Goal: Task Accomplishment & Management: Complete application form

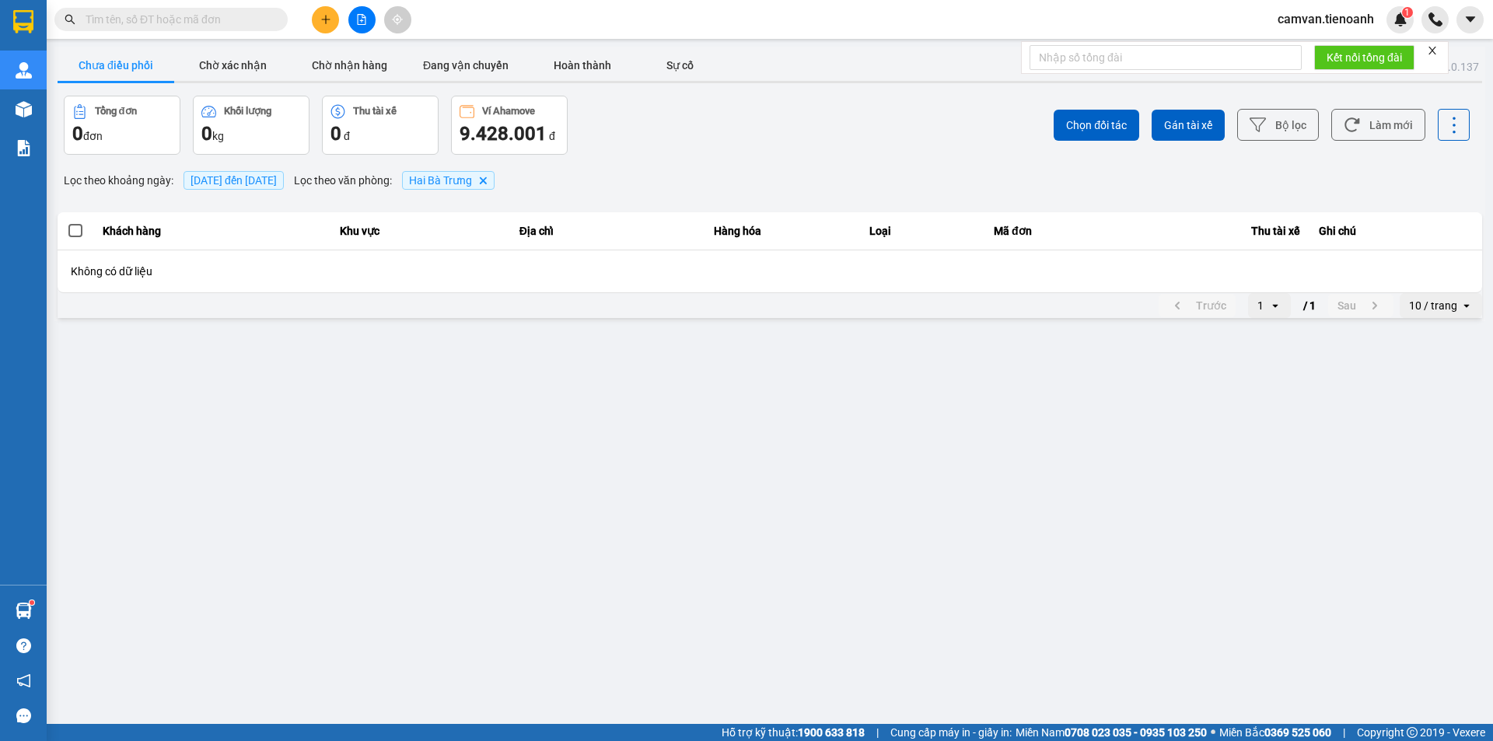
click at [166, 24] on input "text" at bounding box center [177, 19] width 183 height 17
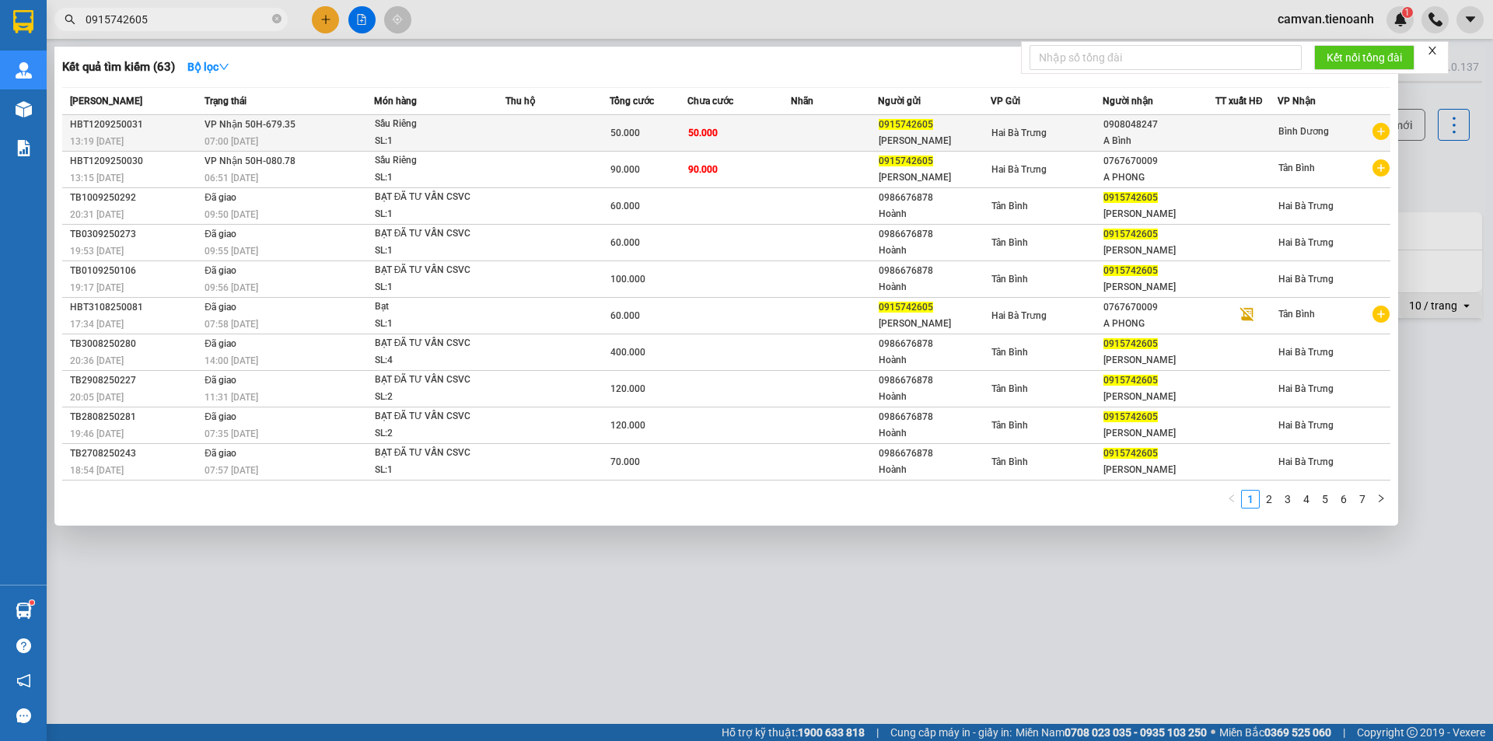
type input "0915742605"
click at [335, 141] on div "07:00 [DATE]" at bounding box center [288, 141] width 169 height 17
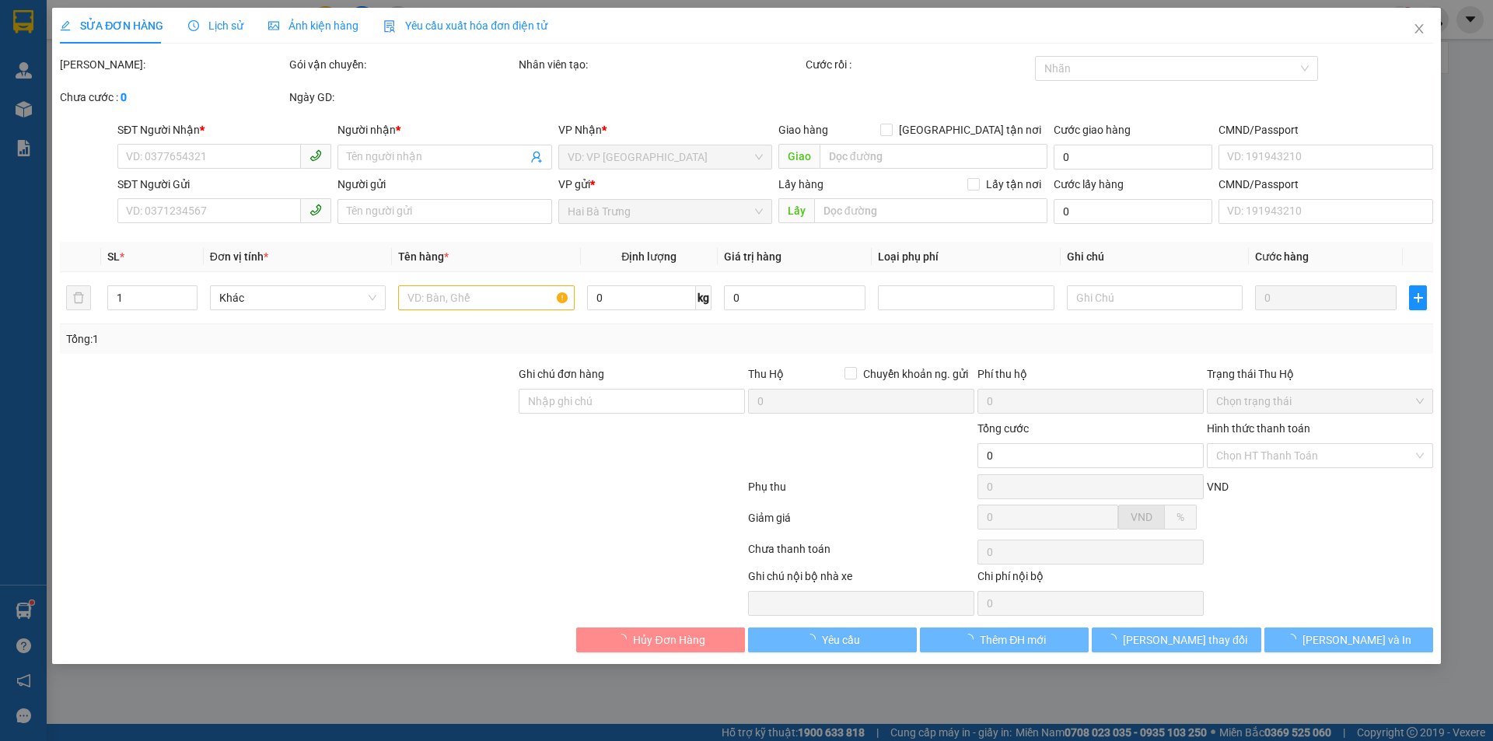
type input "0908048247"
type input "A Bình"
type input "0915742605"
type input "[PERSON_NAME]"
type input "50.000"
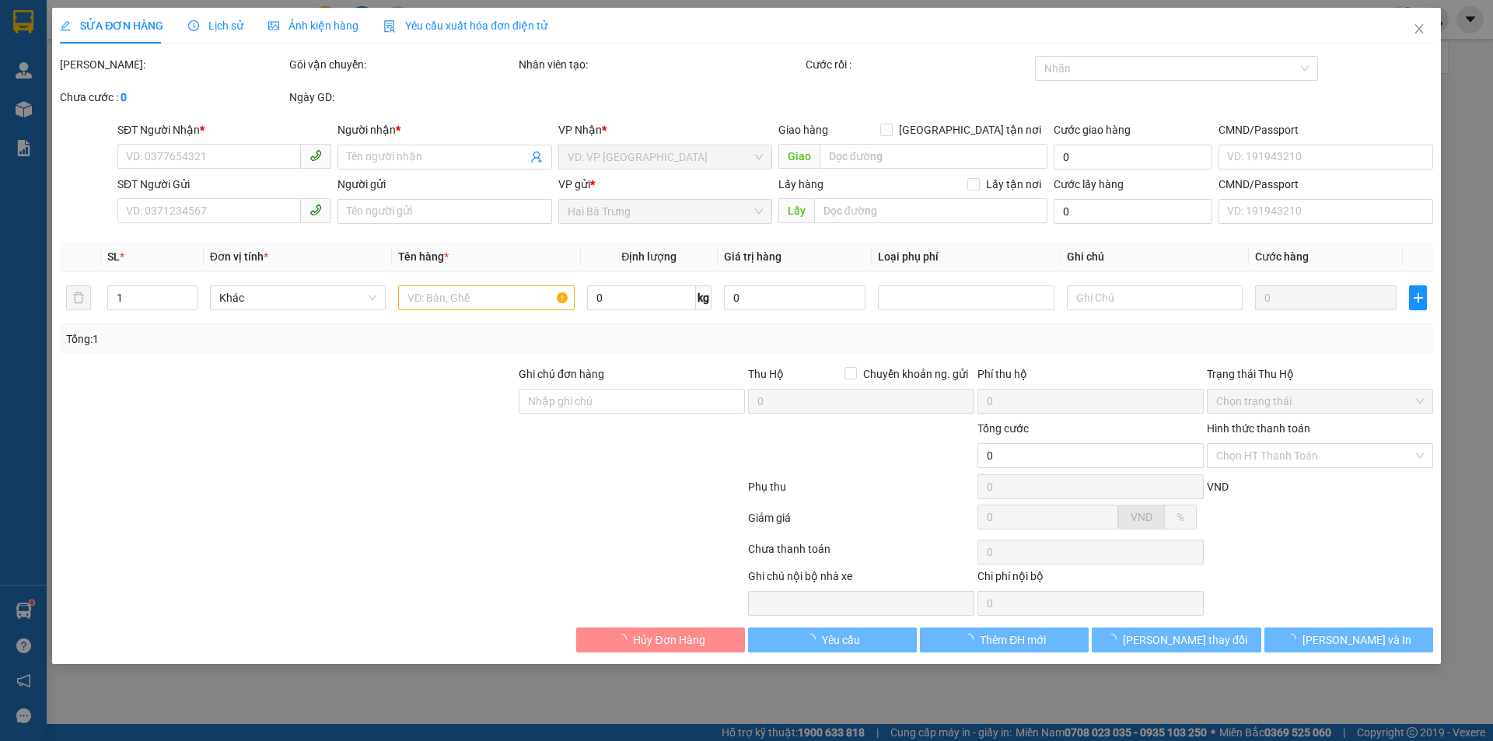
type input "50.000"
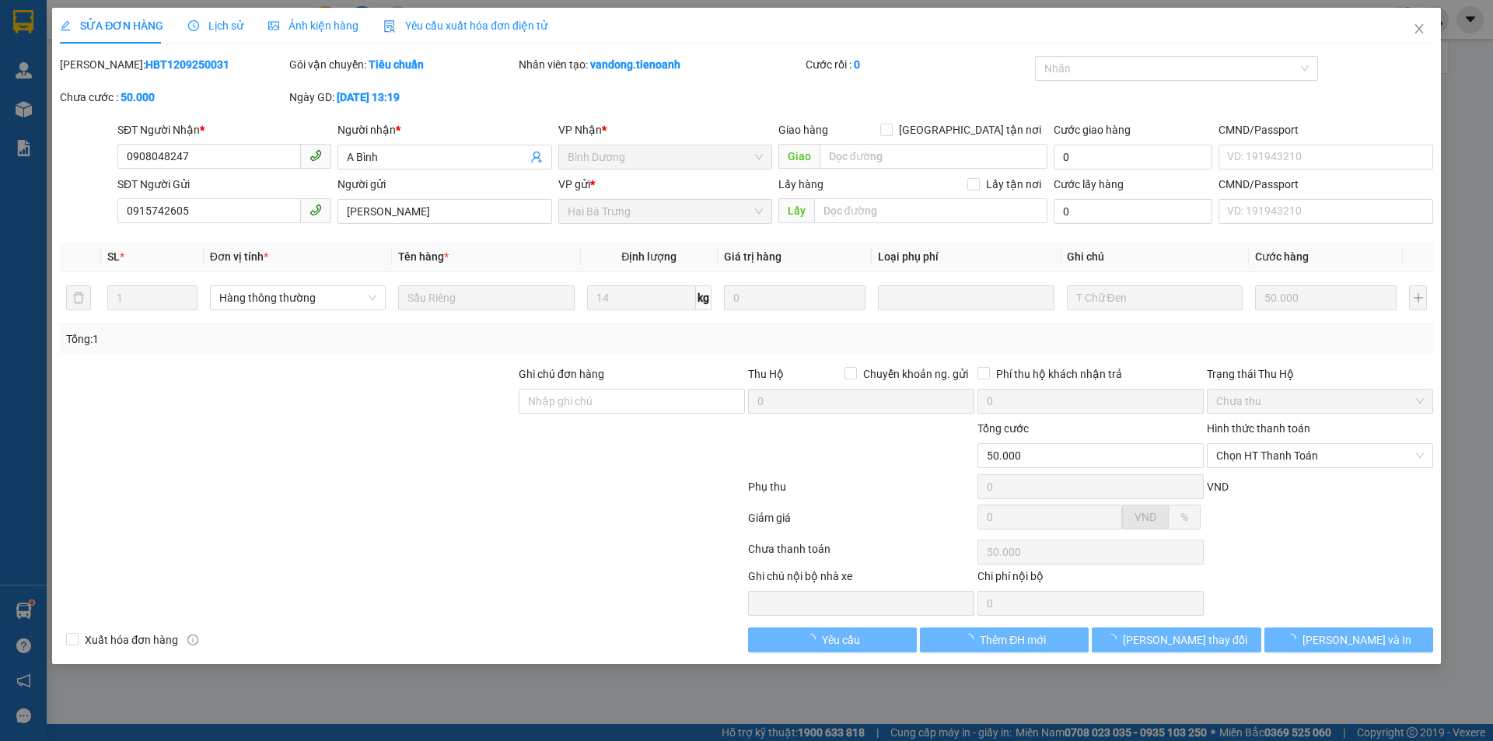
click at [225, 16] on div "Lịch sử" at bounding box center [215, 26] width 55 height 36
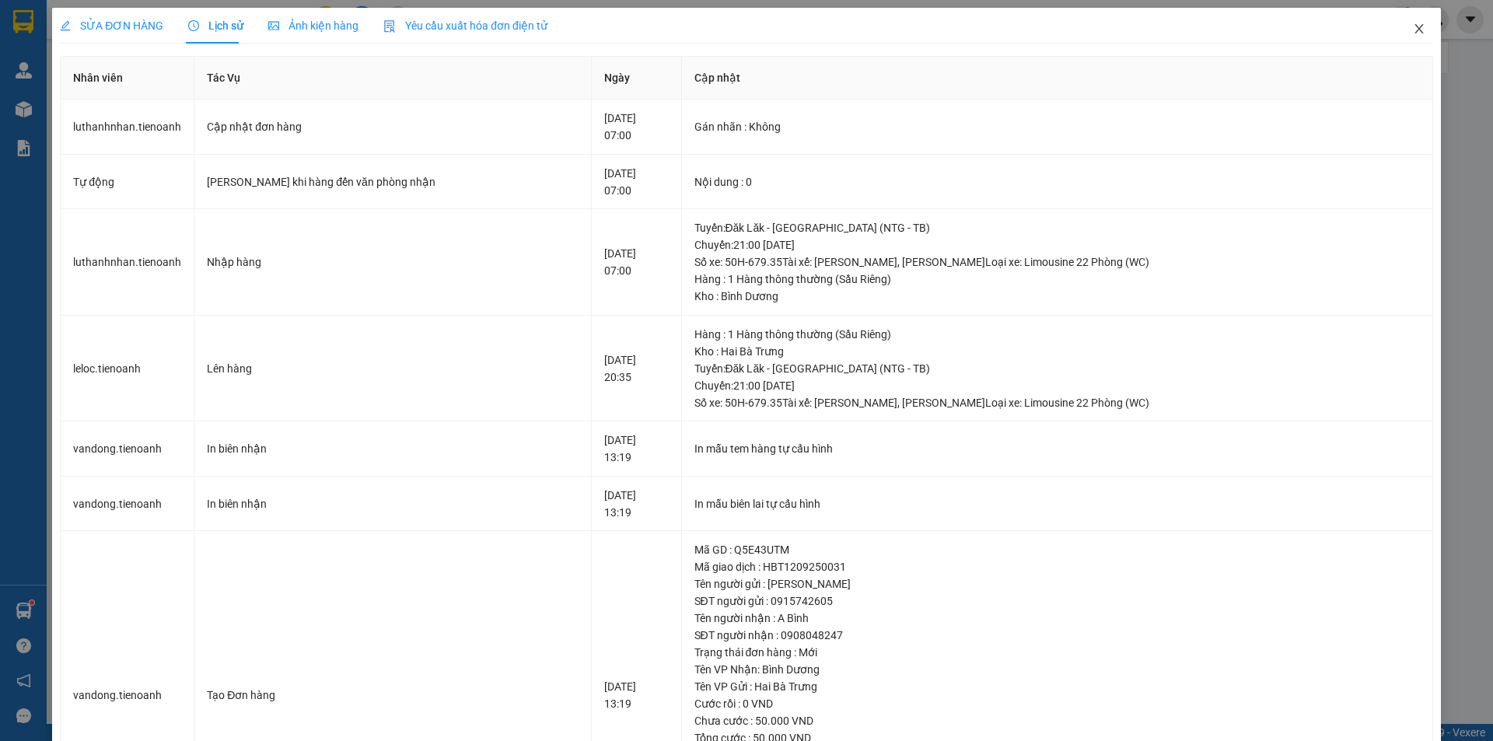
click at [1413, 27] on icon "close" at bounding box center [1418, 29] width 12 height 12
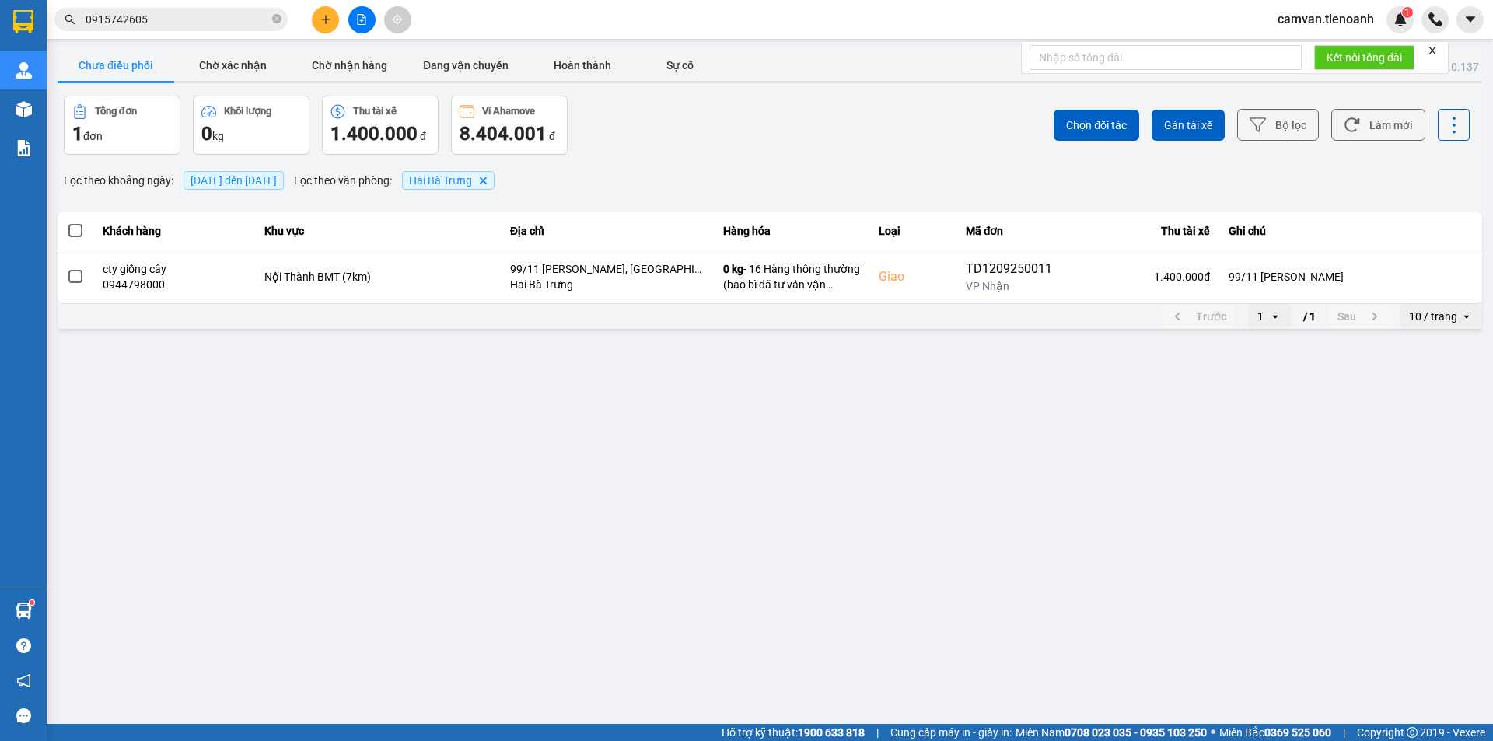
click at [159, 15] on input "0915742605" at bounding box center [177, 19] width 183 height 17
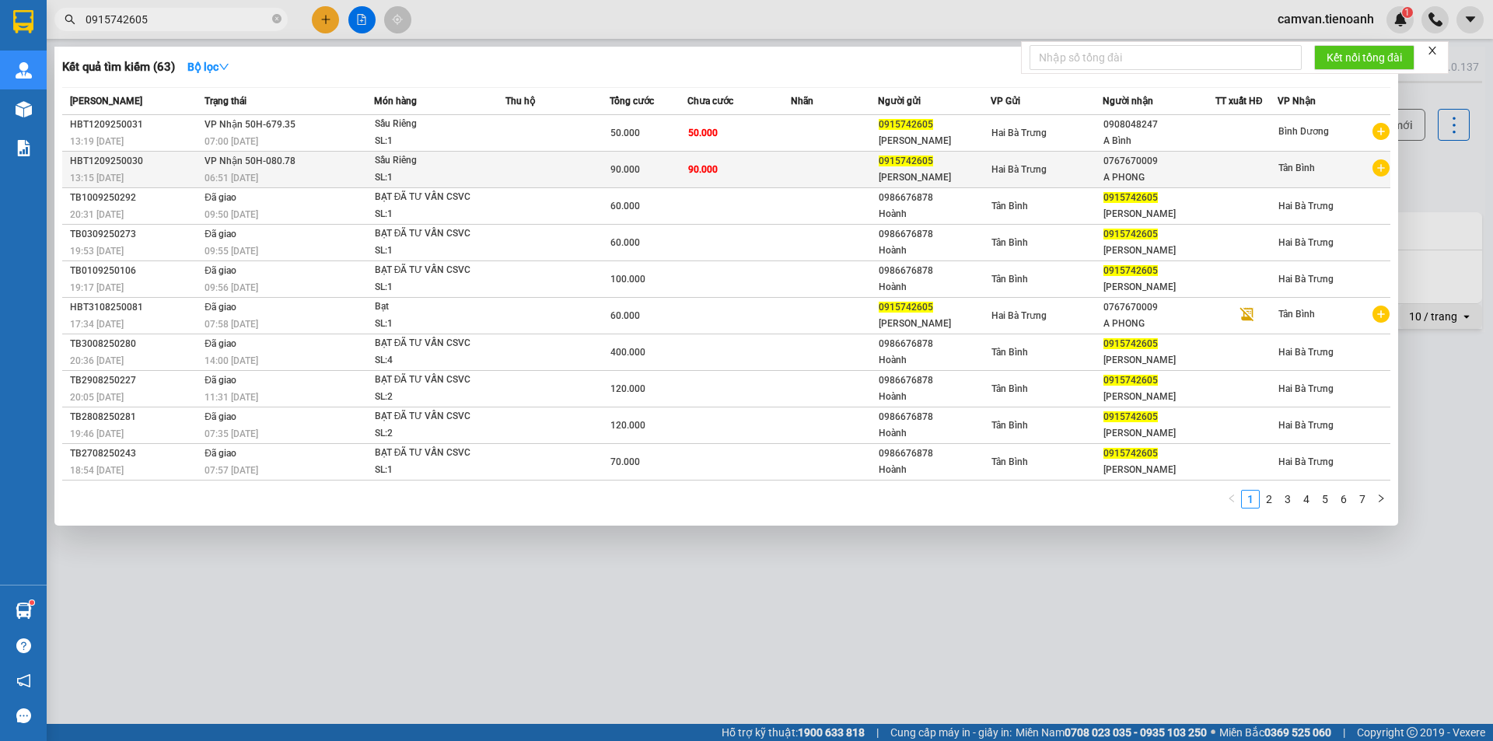
click at [305, 169] on div "06:51 [DATE]" at bounding box center [288, 177] width 169 height 17
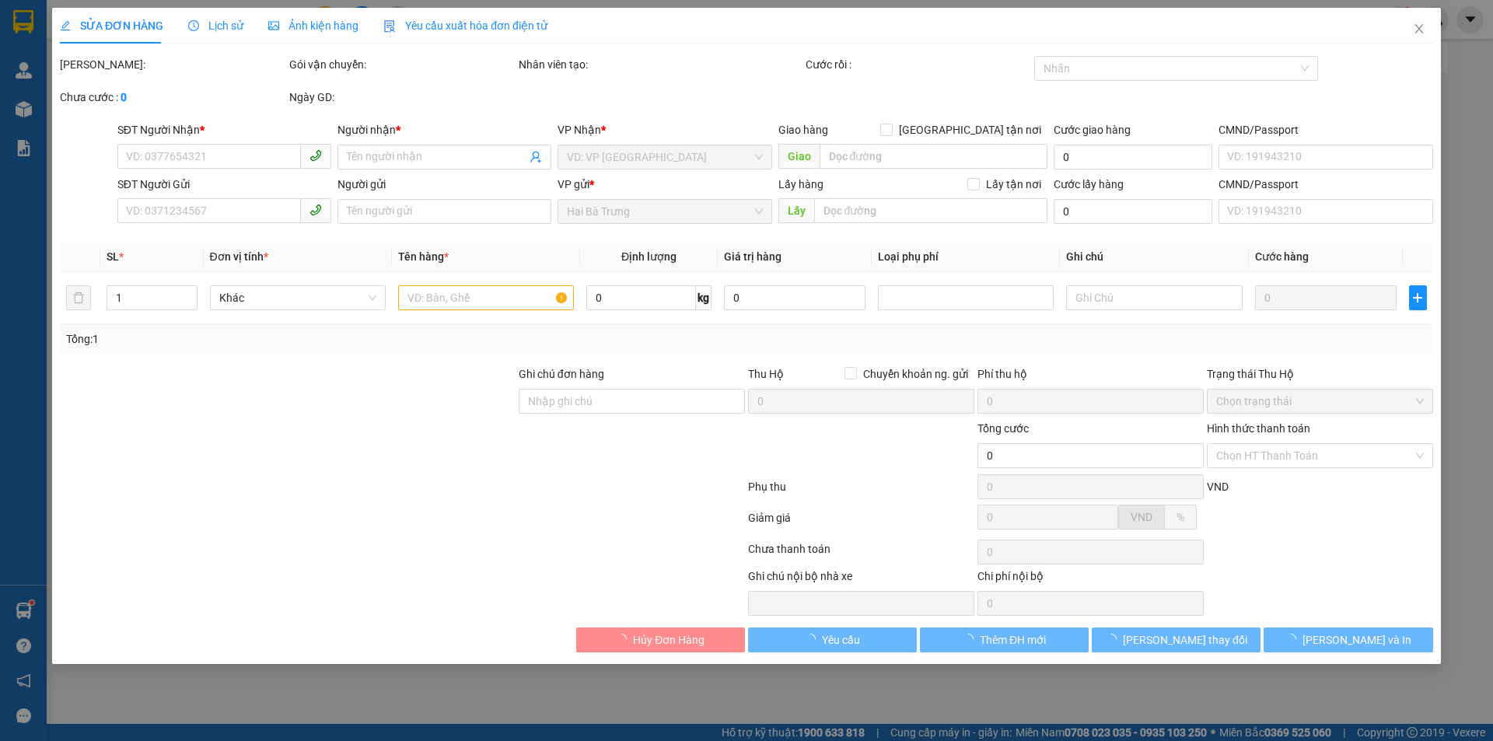
type input "0767670009"
type input "A PHONG"
type input "0915742605"
type input "[PERSON_NAME]"
type input "90.000"
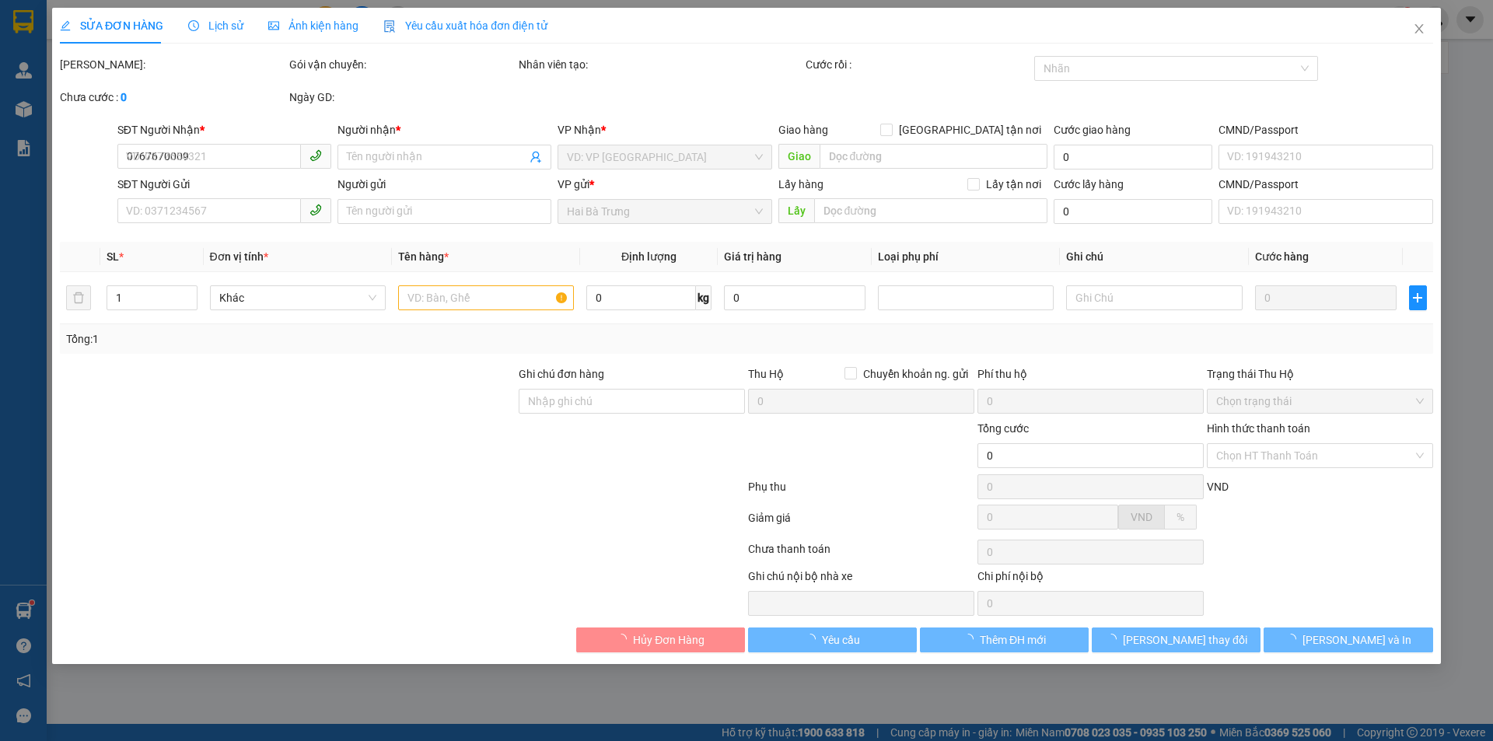
type input "90.000"
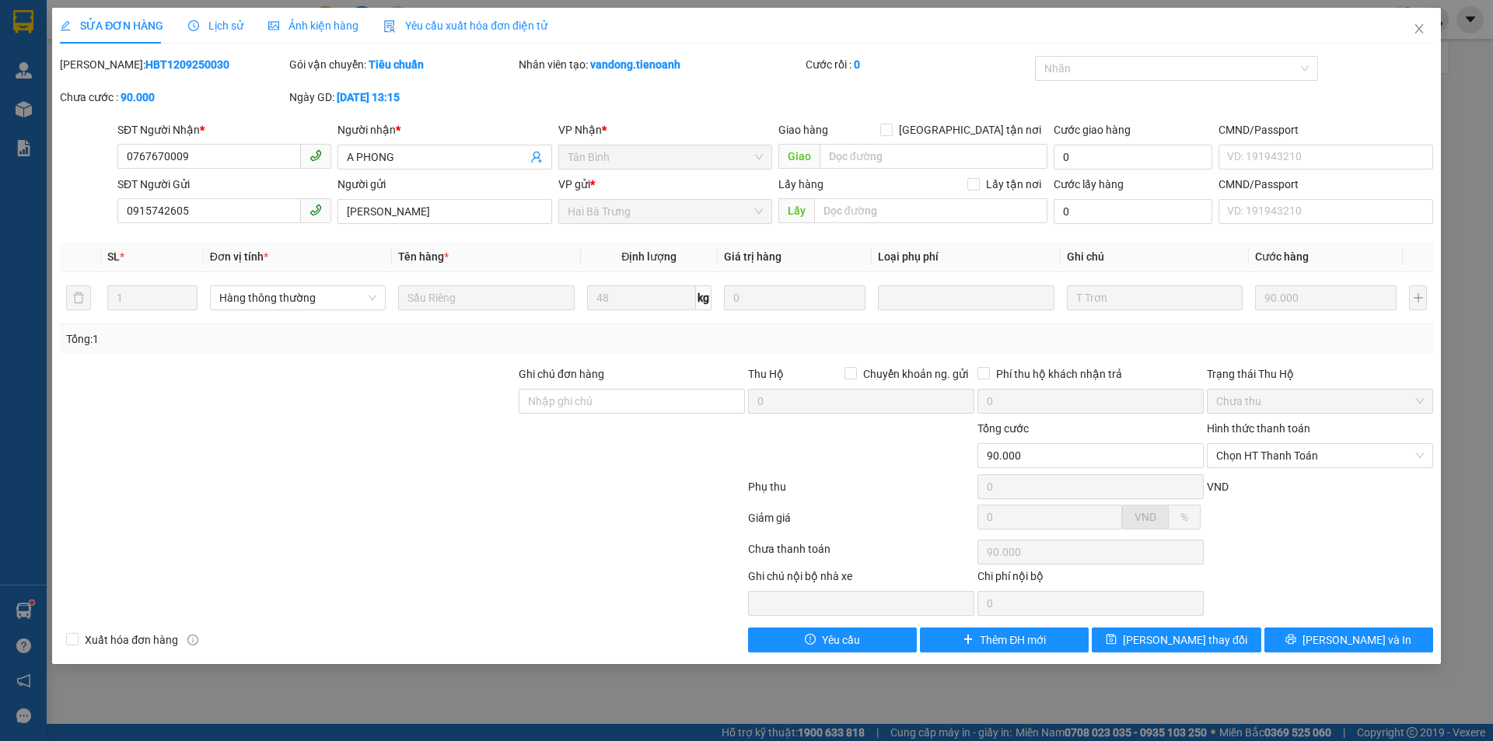
click at [228, 28] on span "Lịch sử" at bounding box center [215, 25] width 55 height 12
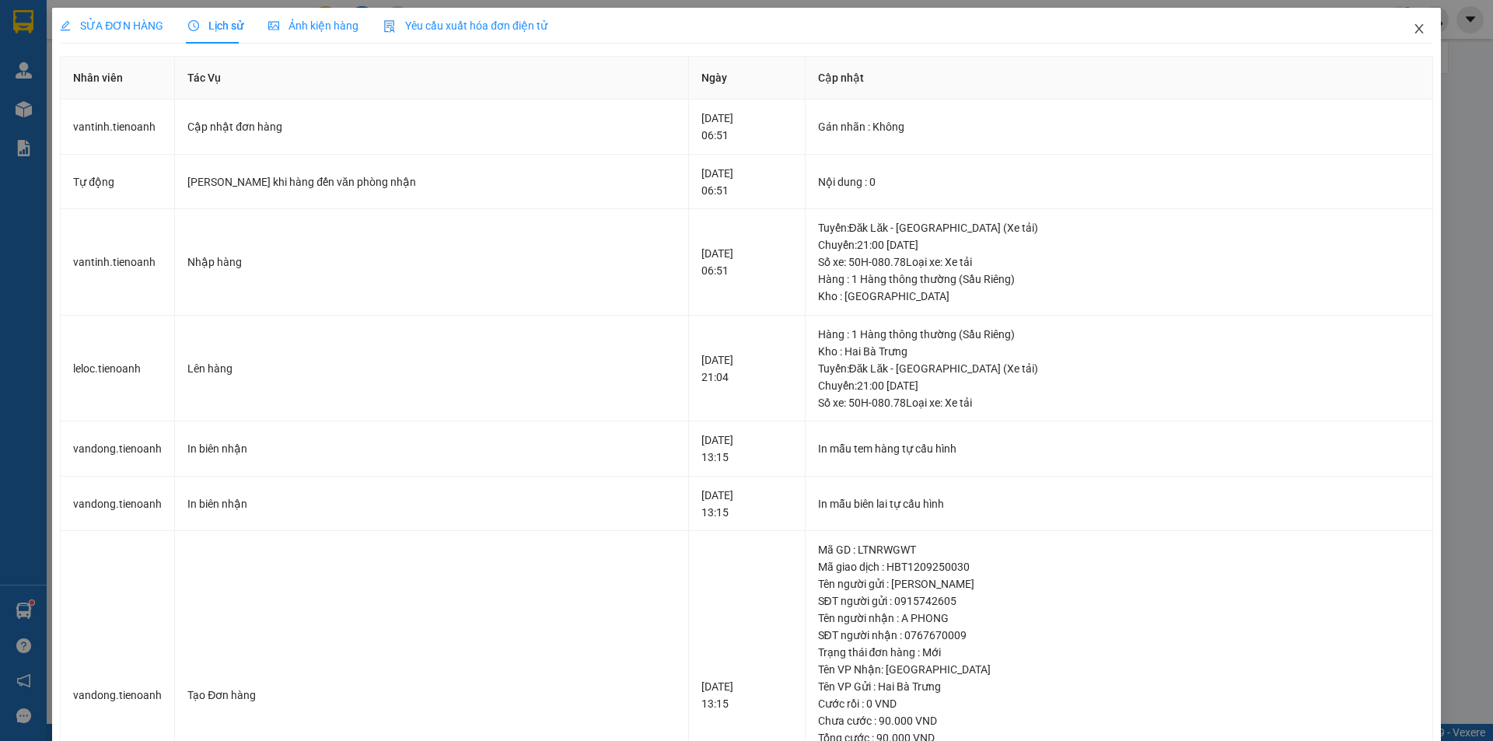
click at [1412, 26] on icon "close" at bounding box center [1418, 29] width 12 height 12
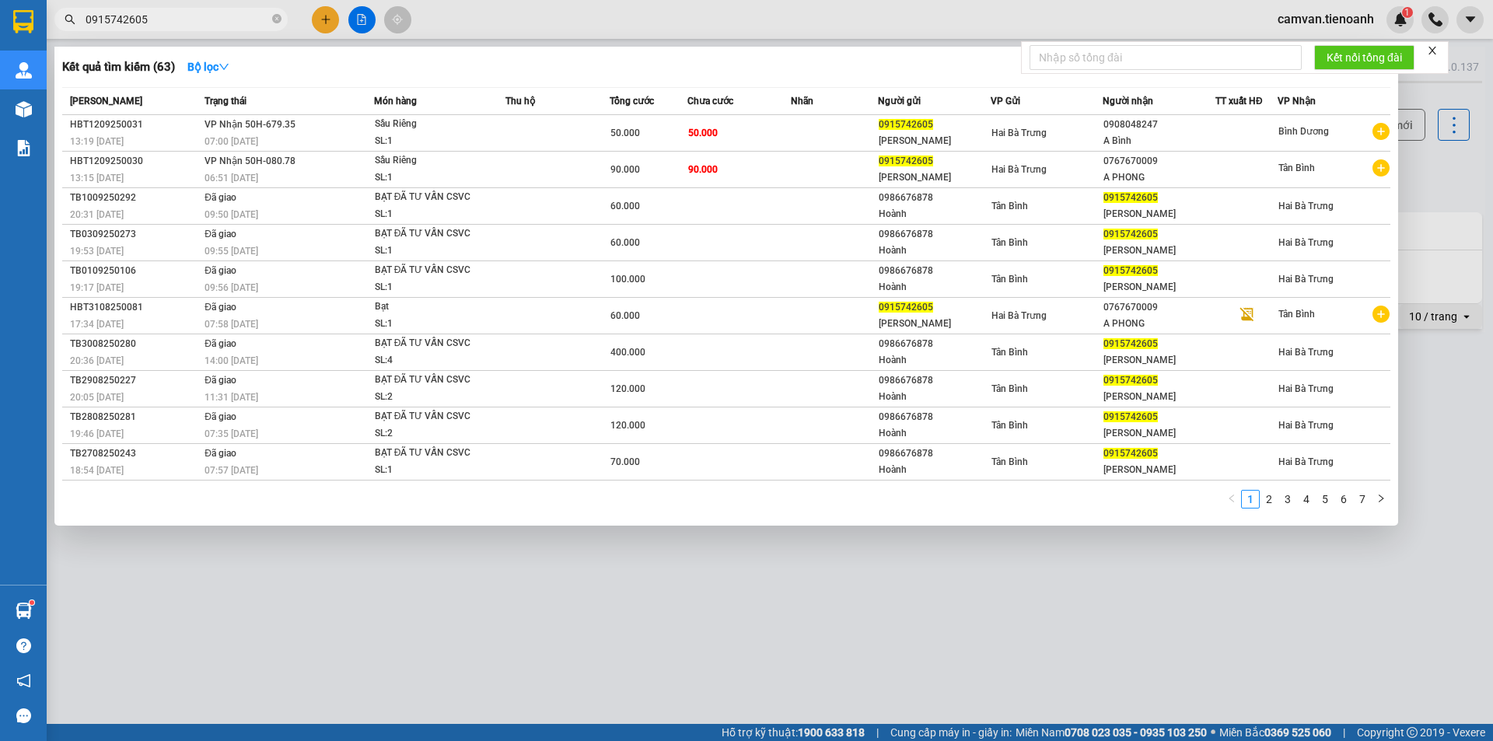
click at [174, 18] on input "0915742605" at bounding box center [177, 19] width 183 height 17
